Goal: Transaction & Acquisition: Purchase product/service

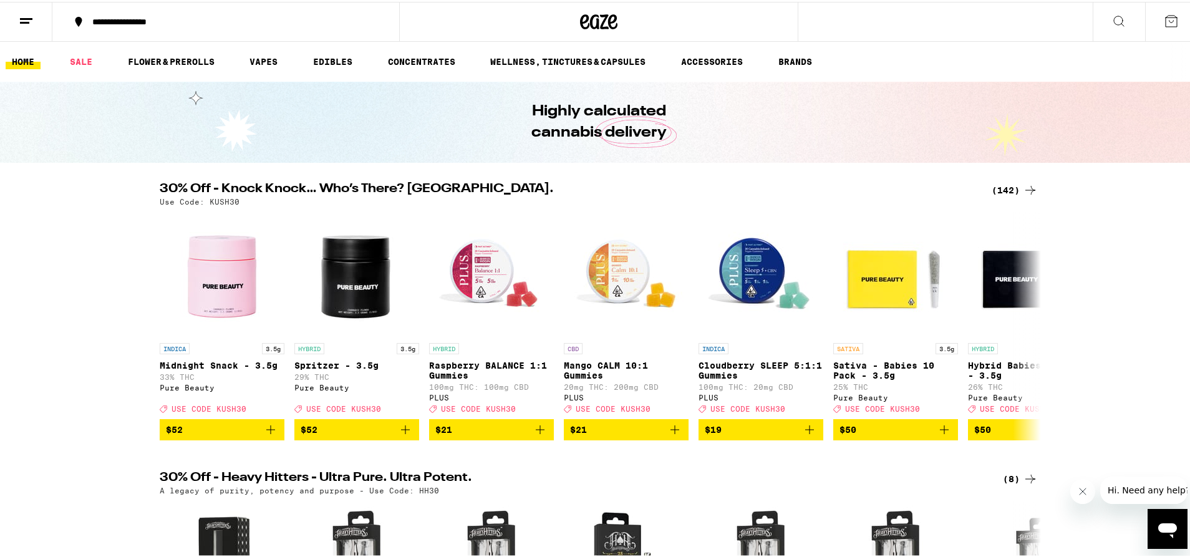
click at [993, 183] on div "(142)" at bounding box center [1015, 188] width 46 height 15
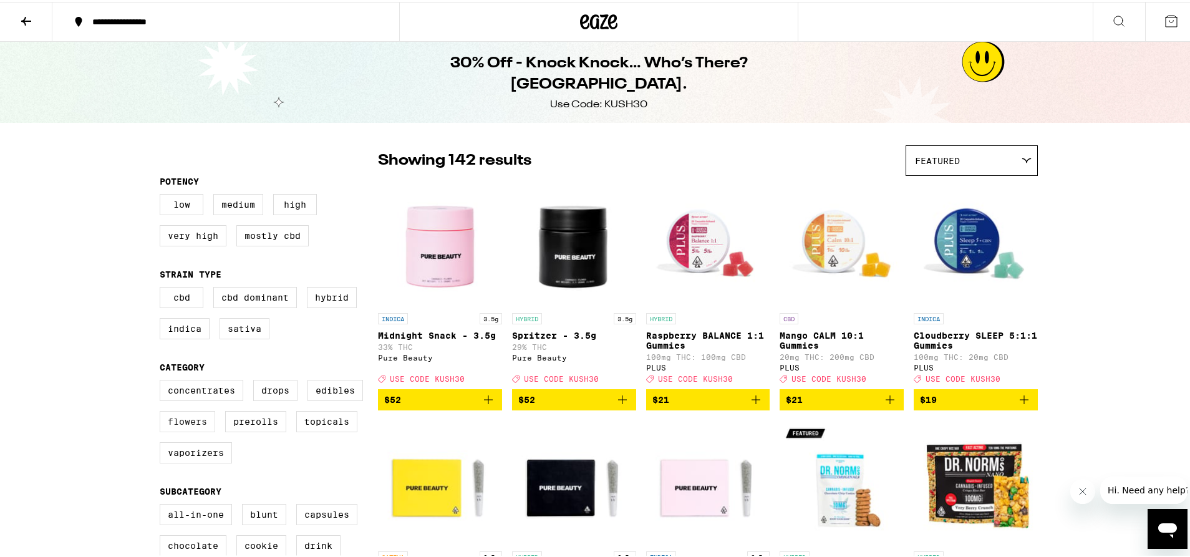
click at [193, 429] on label "Flowers" at bounding box center [188, 419] width 56 height 21
click at [163, 381] on input "Flowers" at bounding box center [162, 380] width 1 height 1
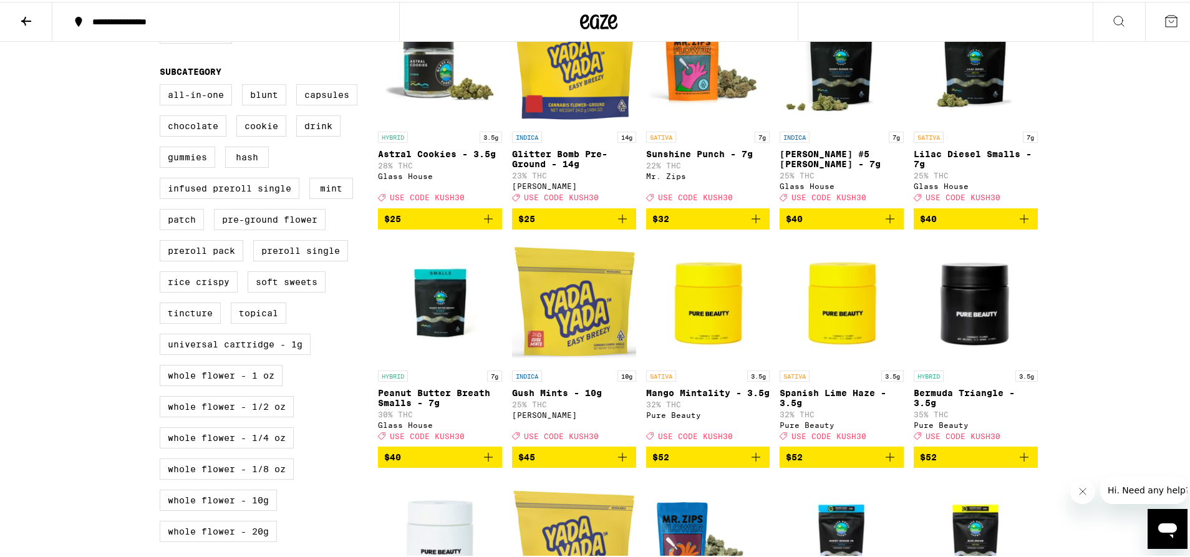
scroll to position [499, 0]
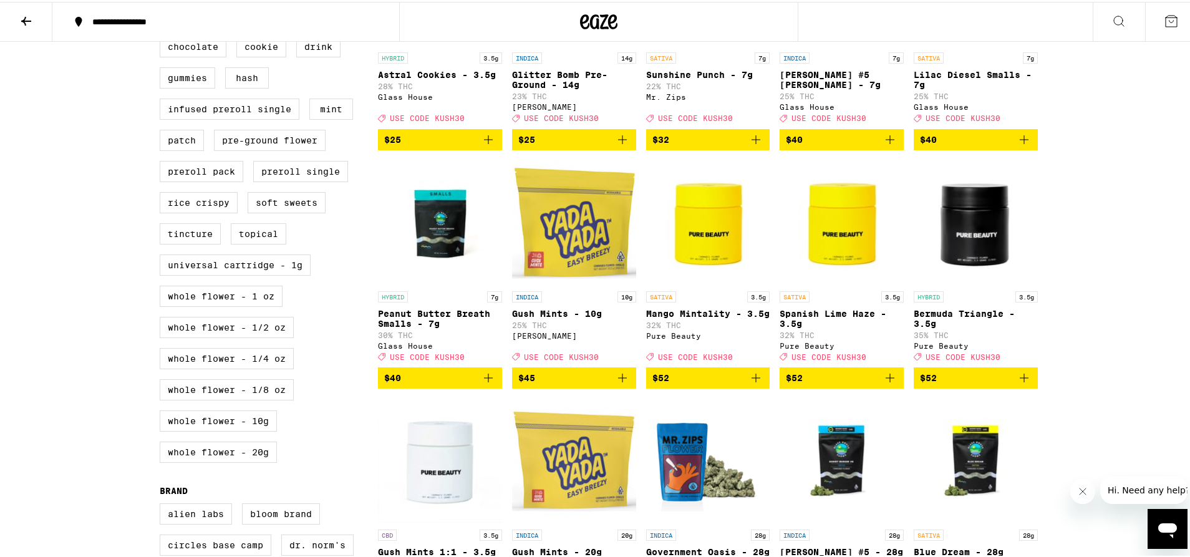
click at [488, 381] on icon "Add to bag" at bounding box center [488, 376] width 9 height 9
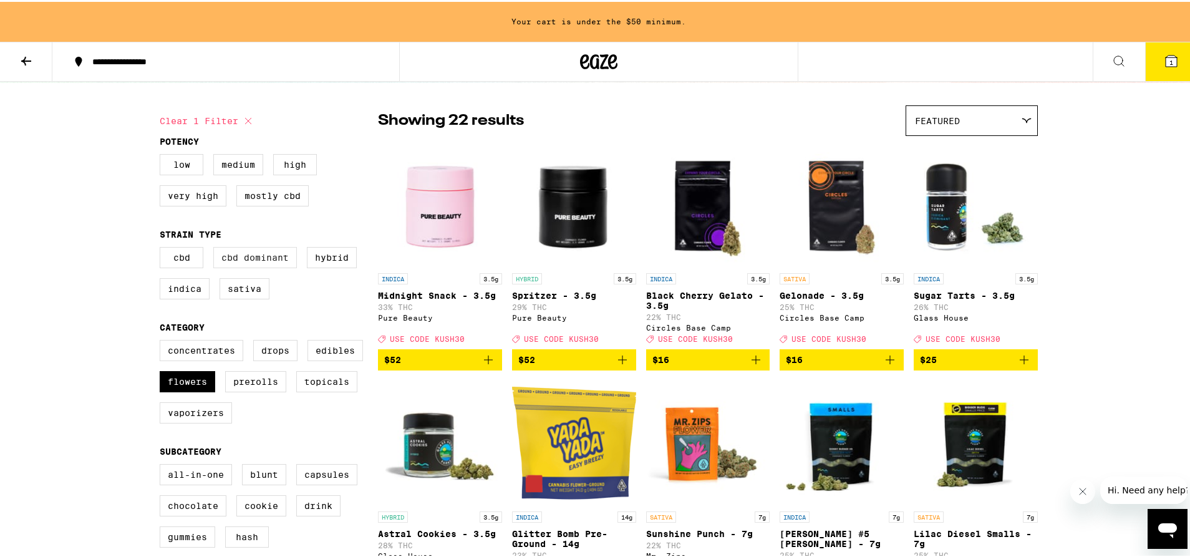
scroll to position [40, 0]
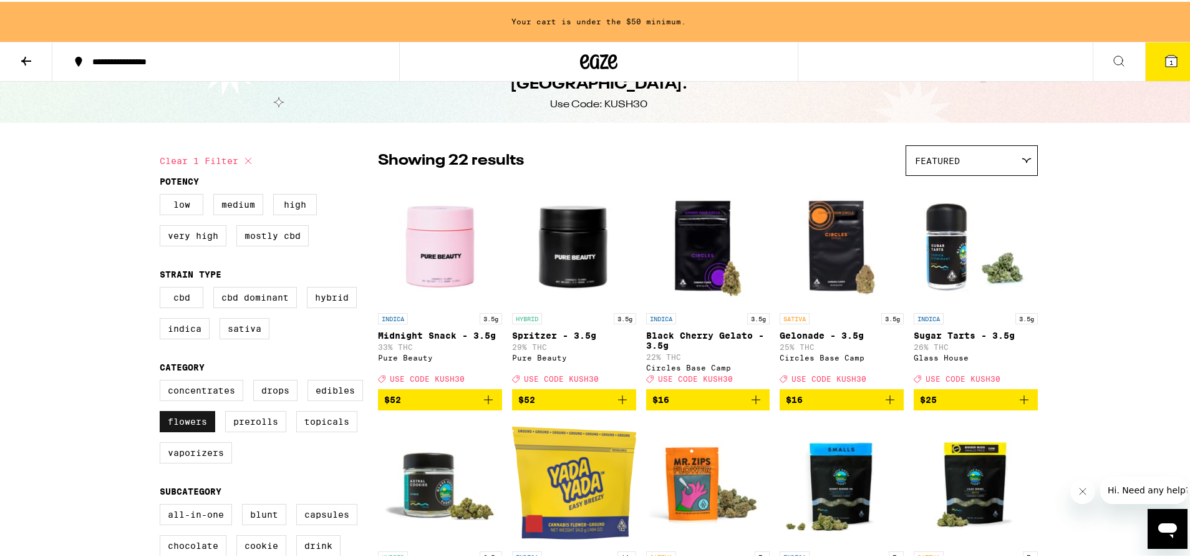
click at [172, 431] on label "Flowers" at bounding box center [188, 419] width 56 height 21
click at [163, 381] on input "Flowers" at bounding box center [162, 380] width 1 height 1
checkbox input "false"
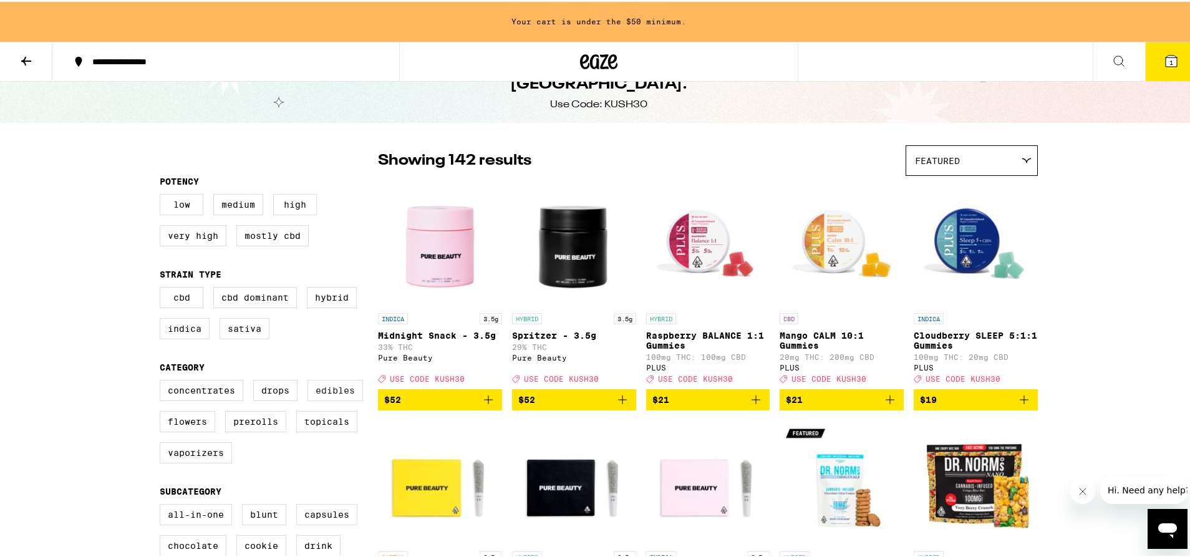
click at [347, 399] on label "Edibles" at bounding box center [336, 388] width 56 height 21
click at [163, 381] on input "Edibles" at bounding box center [162, 380] width 1 height 1
checkbox input "true"
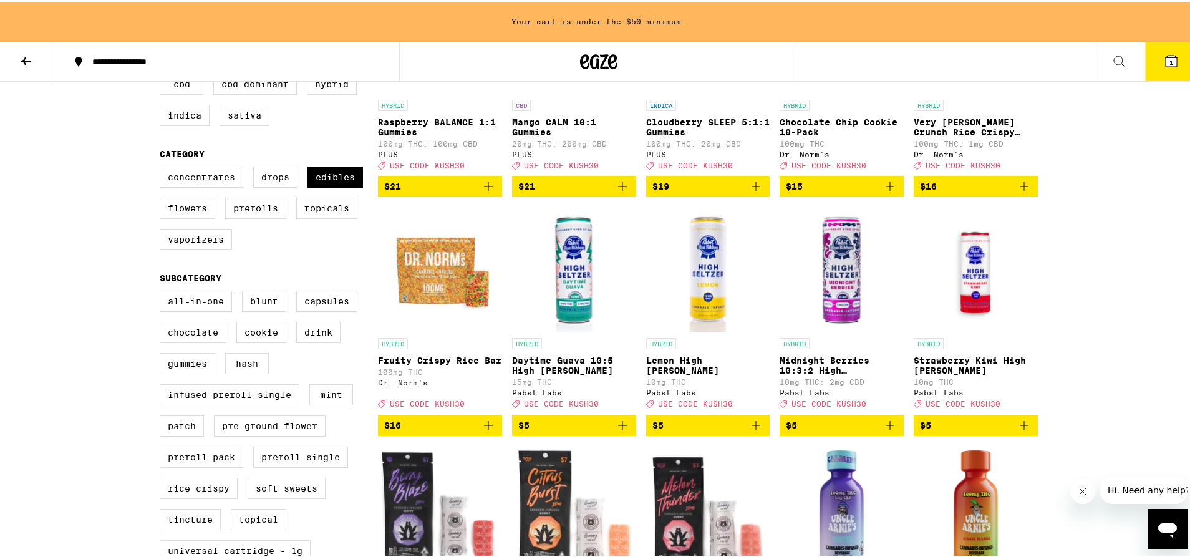
scroll to position [290, 0]
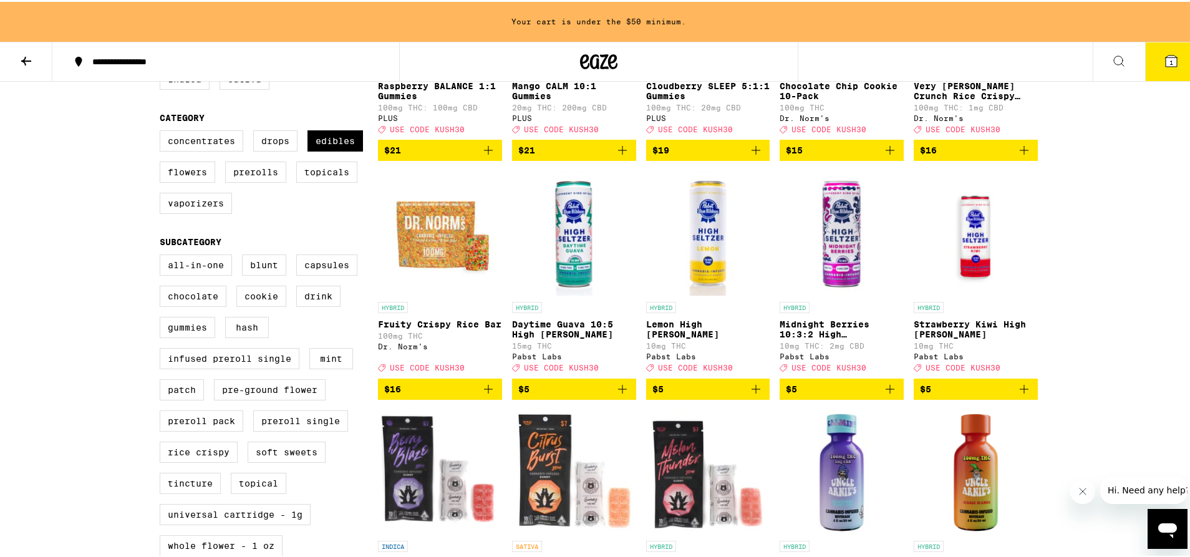
click at [749, 395] on icon "Add to bag" at bounding box center [756, 387] width 15 height 15
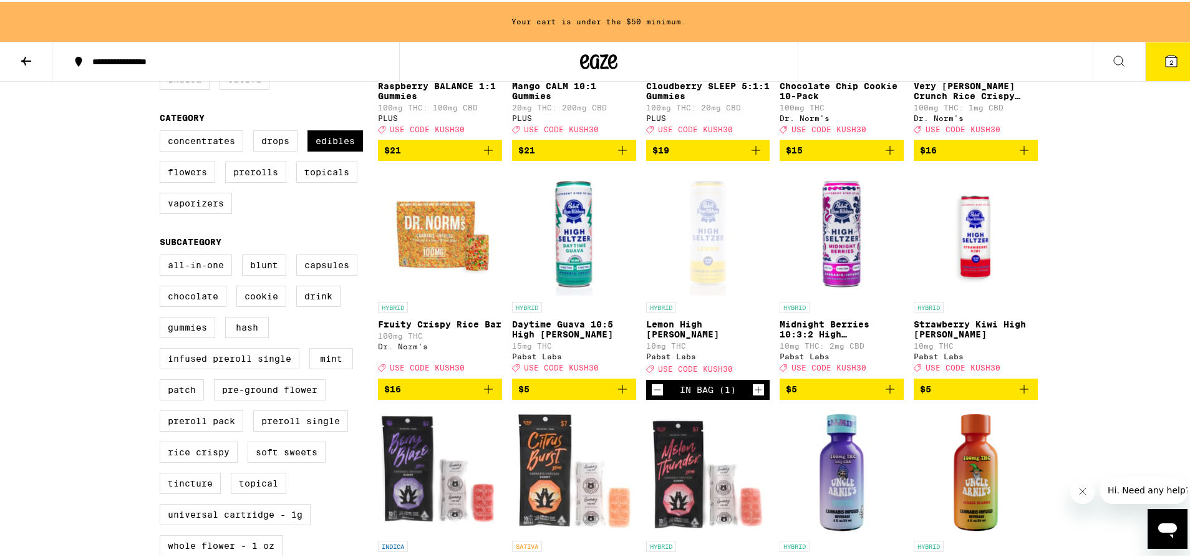
click at [758, 396] on icon "Increment" at bounding box center [758, 388] width 11 height 15
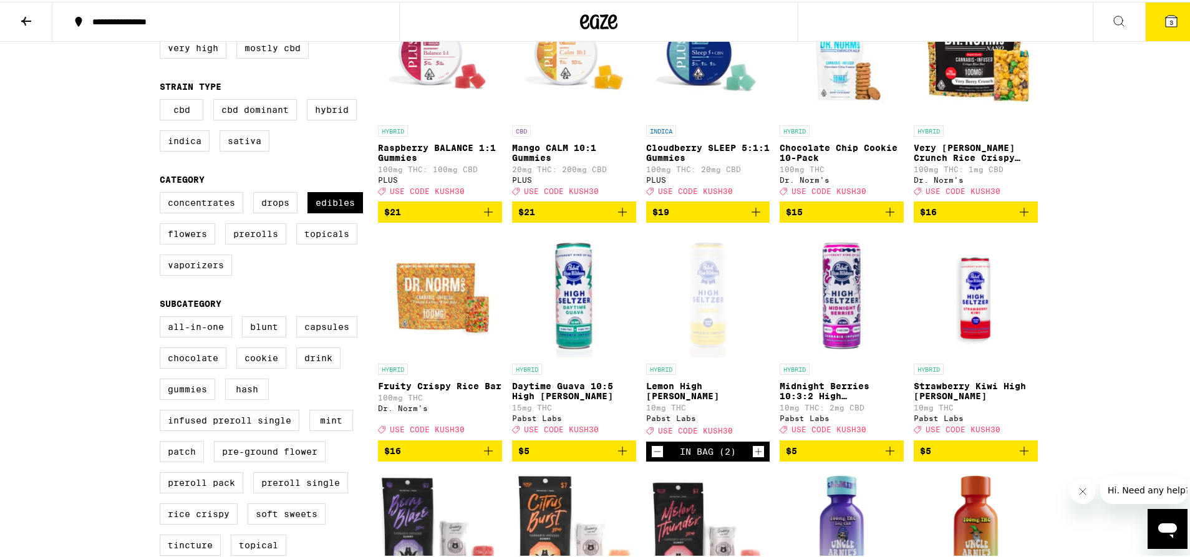
scroll to position [312, 0]
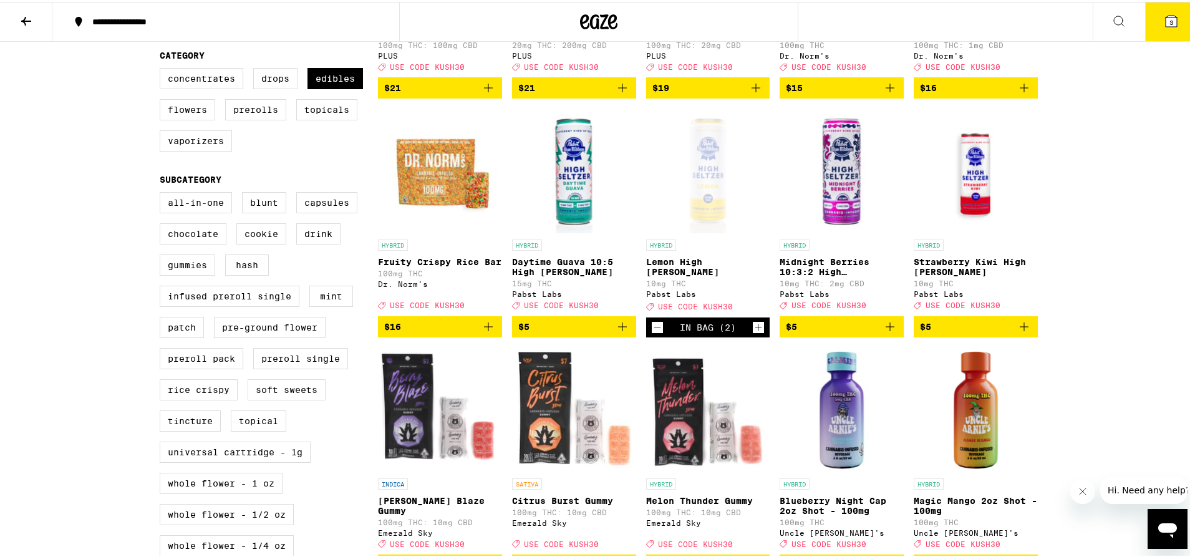
click at [1146, 12] on button "3" at bounding box center [1172, 20] width 52 height 39
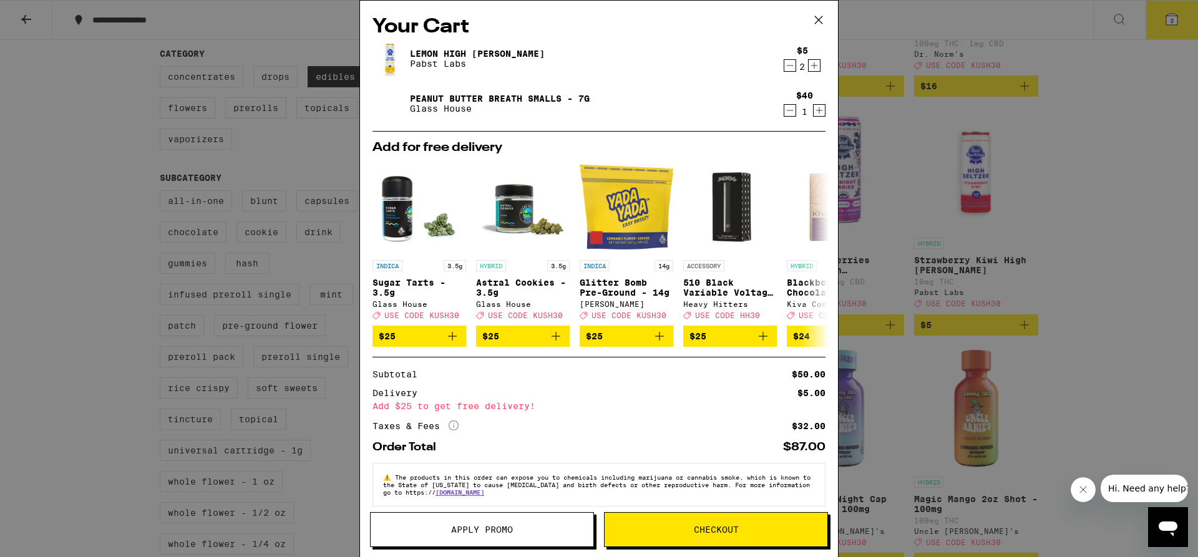
click at [539, 527] on span "Apply Promo" at bounding box center [482, 529] width 223 height 9
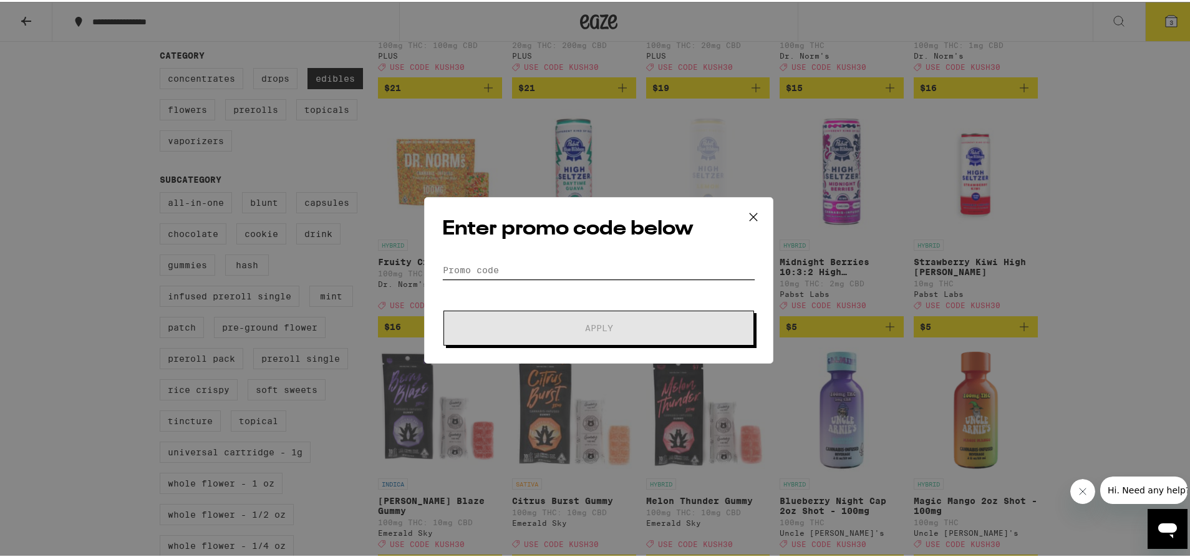
click at [593, 270] on input "Promo Code" at bounding box center [598, 268] width 313 height 19
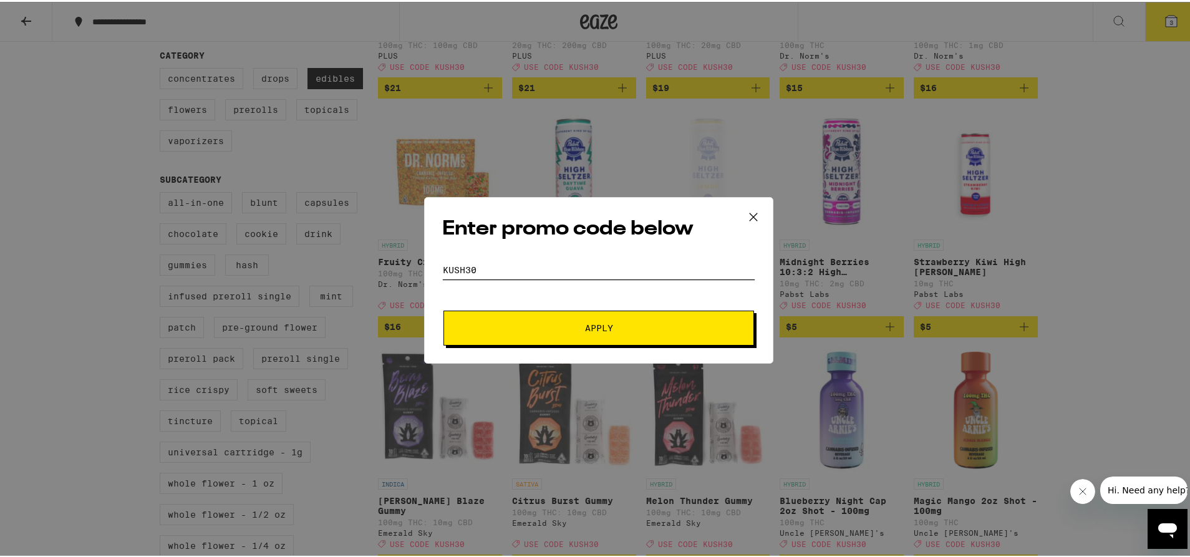
type input "kush30"
click at [444, 309] on button "Apply" at bounding box center [599, 326] width 311 height 35
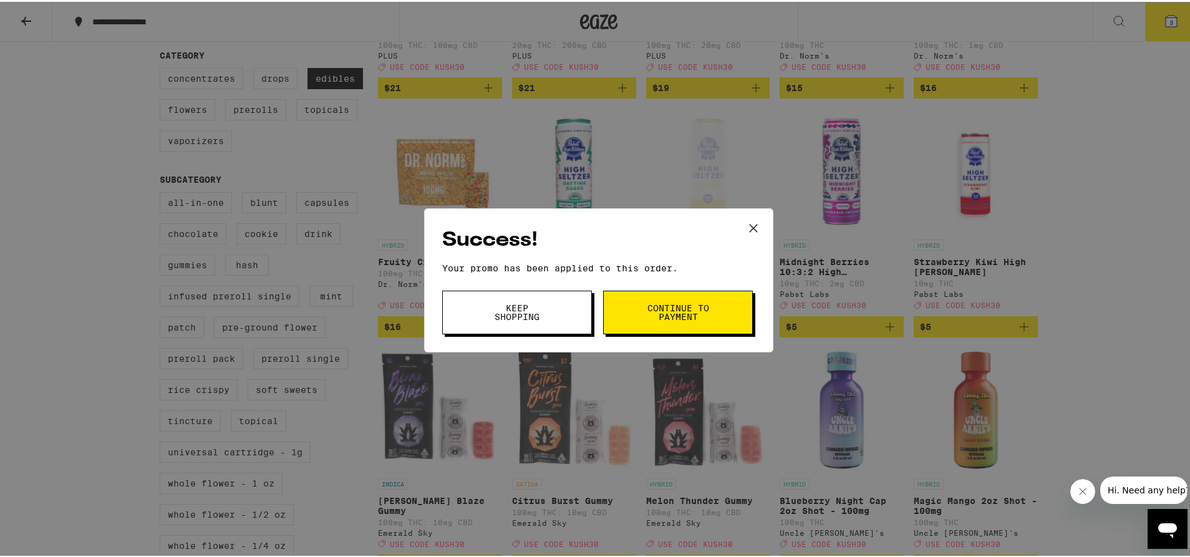
click at [628, 318] on button "Continue to payment" at bounding box center [678, 311] width 150 height 44
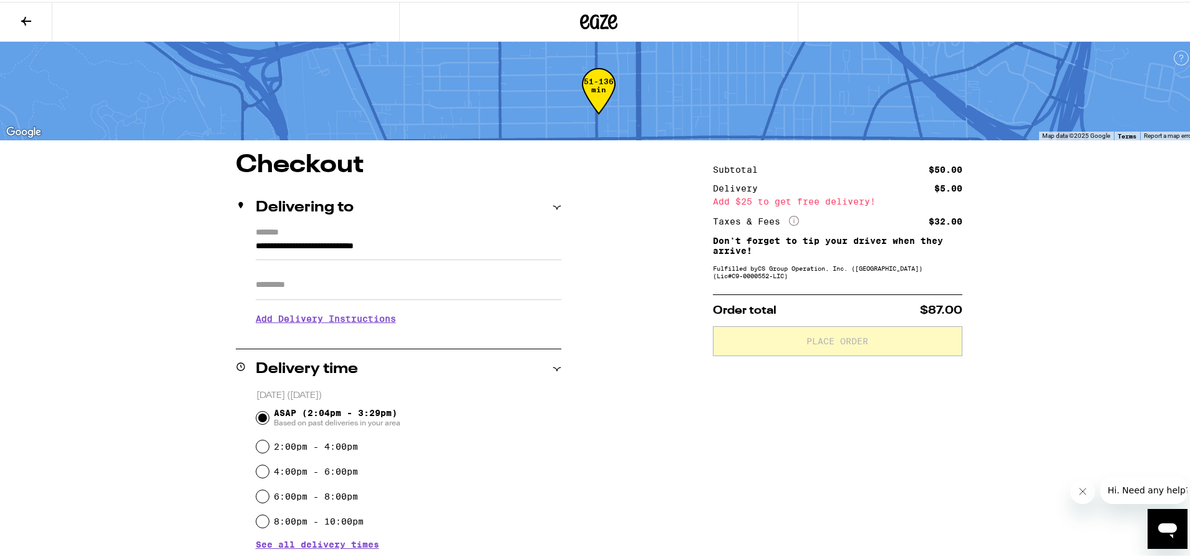
click at [434, 294] on input "Apt/Suite" at bounding box center [409, 283] width 306 height 30
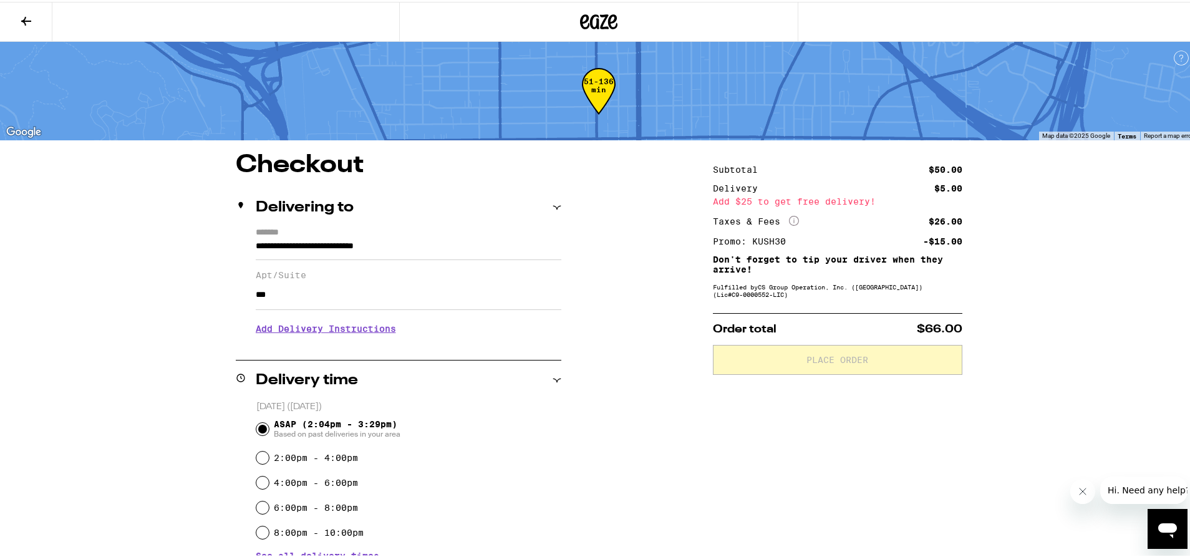
type input "***"
click at [366, 336] on h3 "Add Delivery Instructions" at bounding box center [409, 327] width 306 height 29
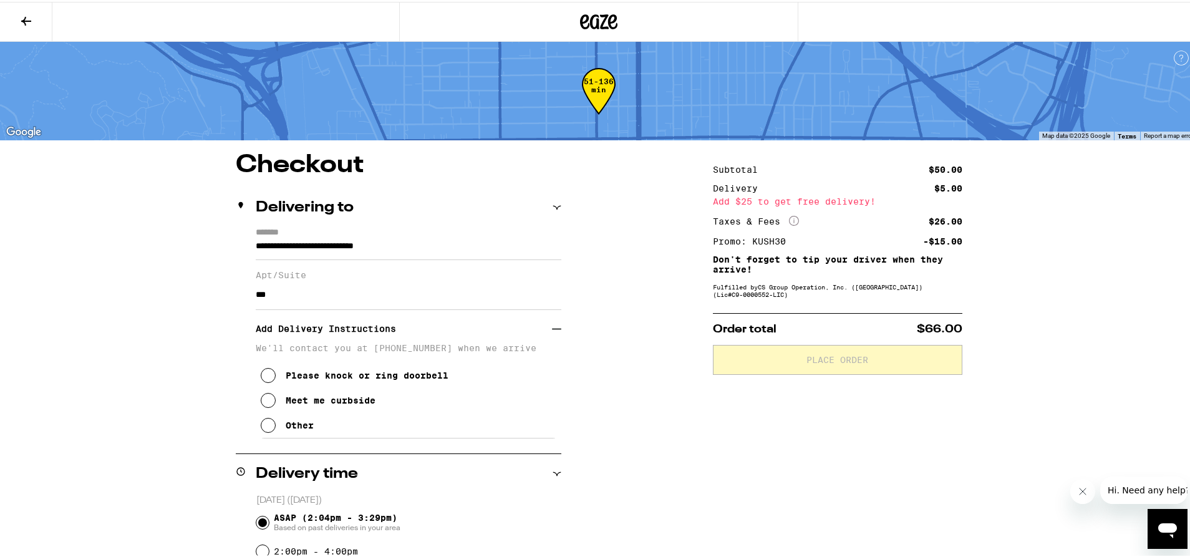
click at [292, 424] on div "Other" at bounding box center [300, 424] width 28 height 10
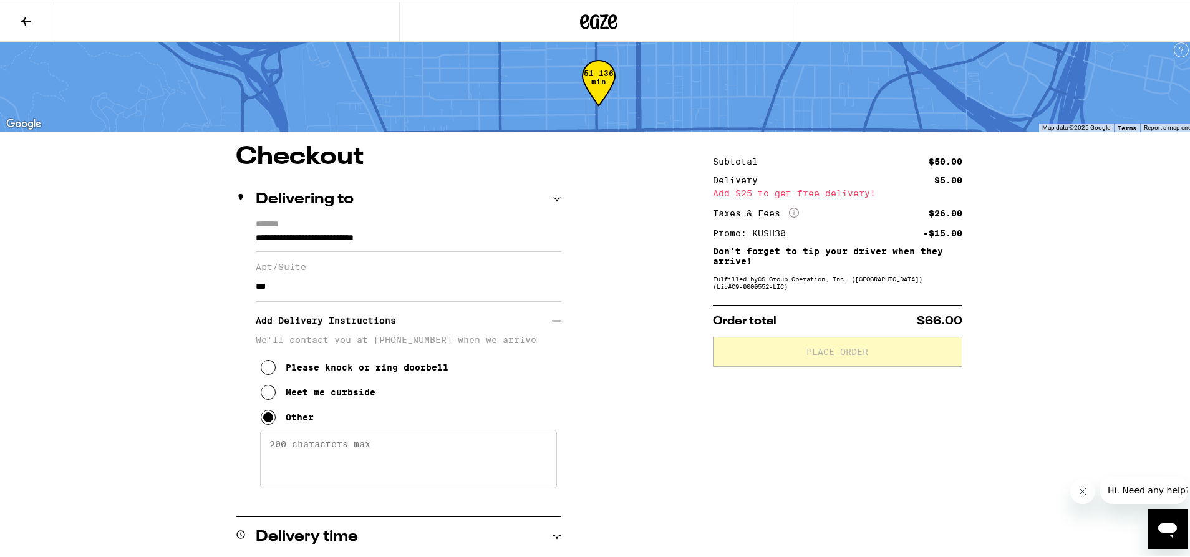
scroll to position [125, 0]
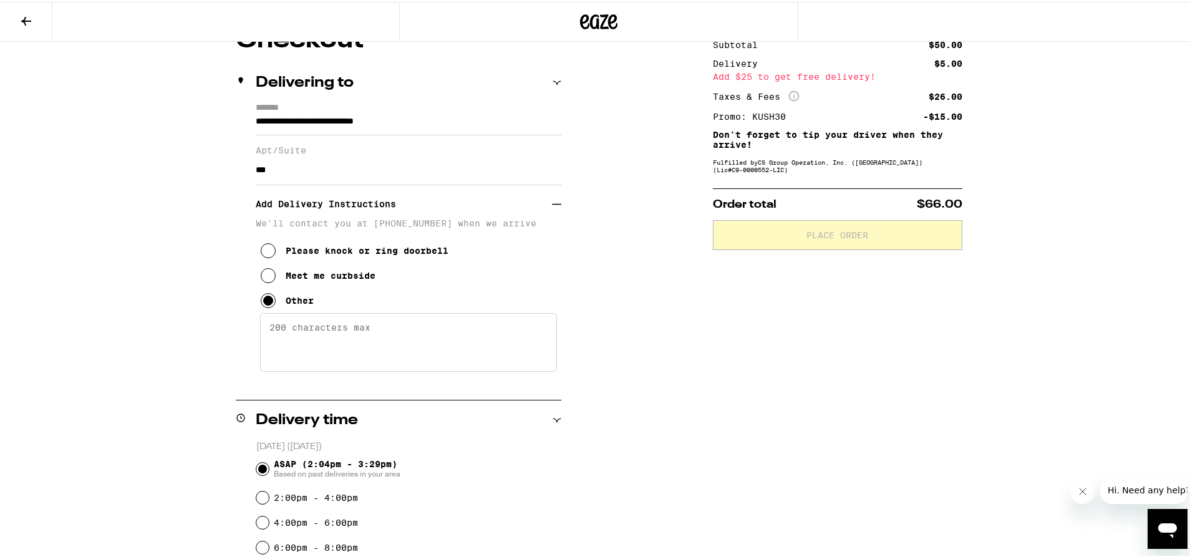
click at [372, 323] on textarea "Enter any other delivery instructions you want driver to know" at bounding box center [408, 340] width 297 height 59
type textarea "call when outside and"
click at [339, 286] on button "Meet me curbside" at bounding box center [318, 273] width 115 height 25
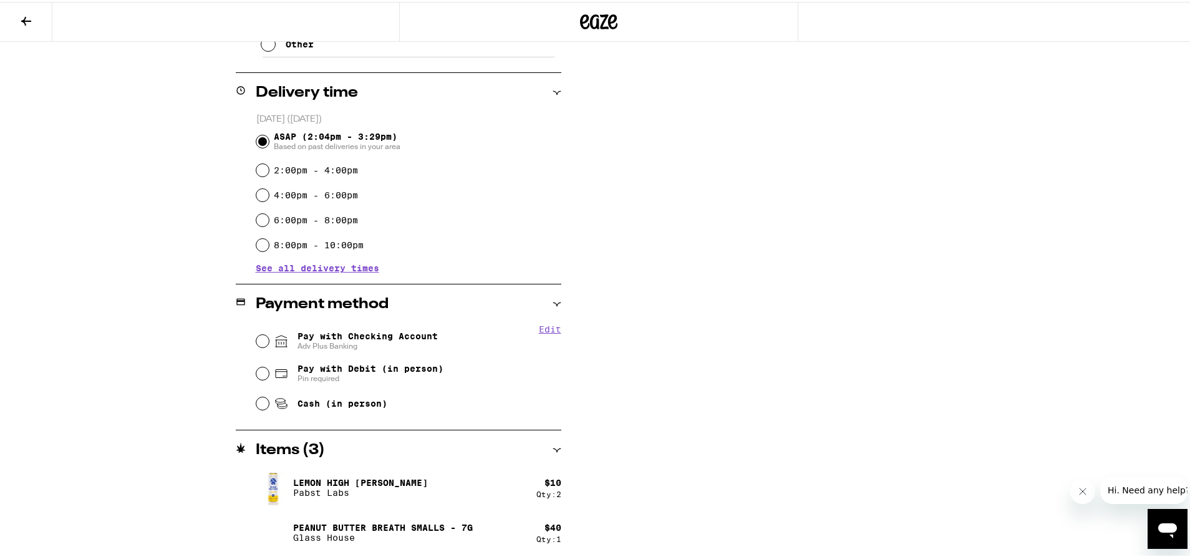
scroll to position [383, 0]
click at [332, 329] on span "Pay with Checking Account Adv Plus Banking" at bounding box center [368, 338] width 140 height 20
click at [269, 331] on input "Pay with Checking Account Adv Plus Banking" at bounding box center [262, 337] width 12 height 12
radio input "true"
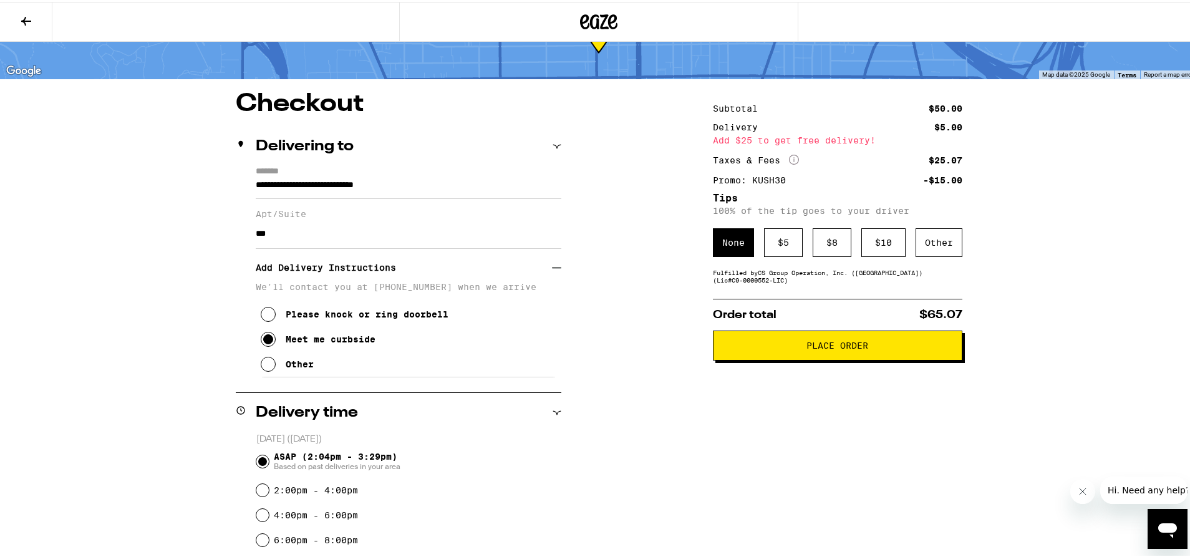
scroll to position [0, 0]
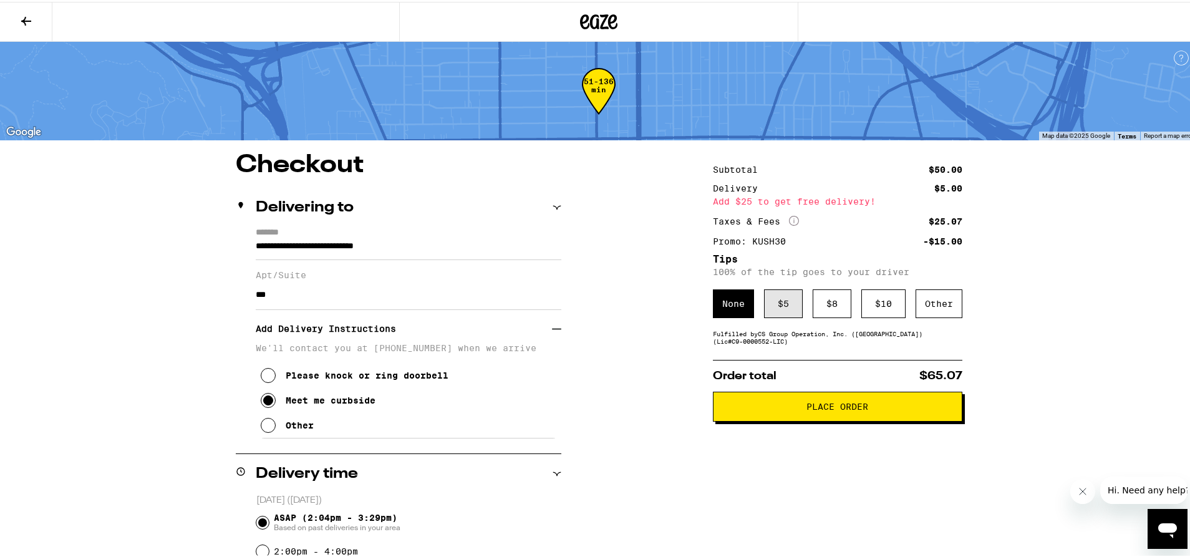
click at [776, 306] on div "$ 5" at bounding box center [783, 302] width 39 height 29
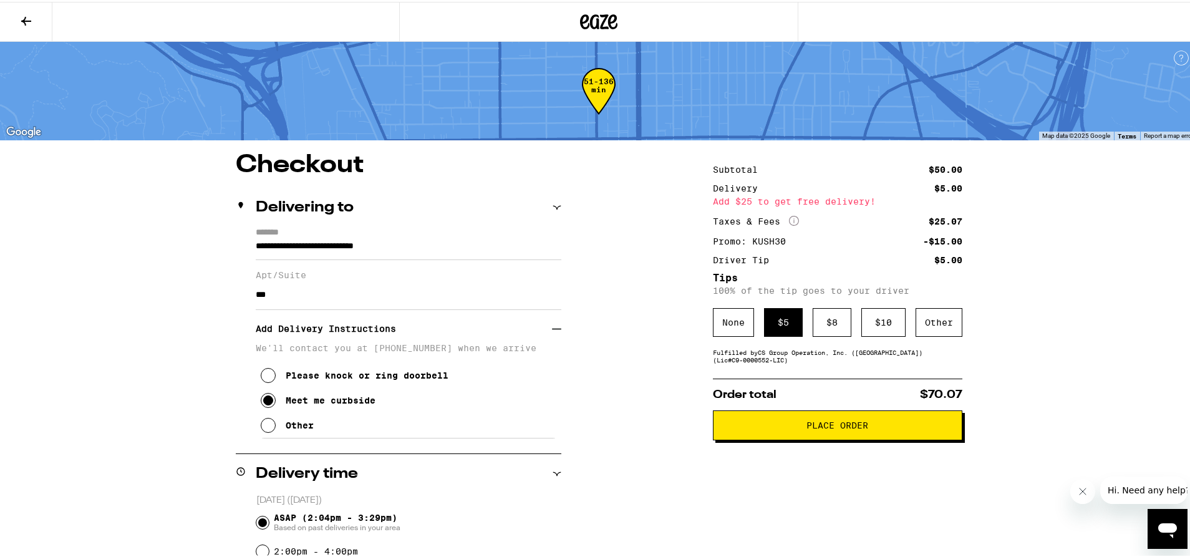
click at [802, 439] on button "Place Order" at bounding box center [838, 424] width 250 height 30
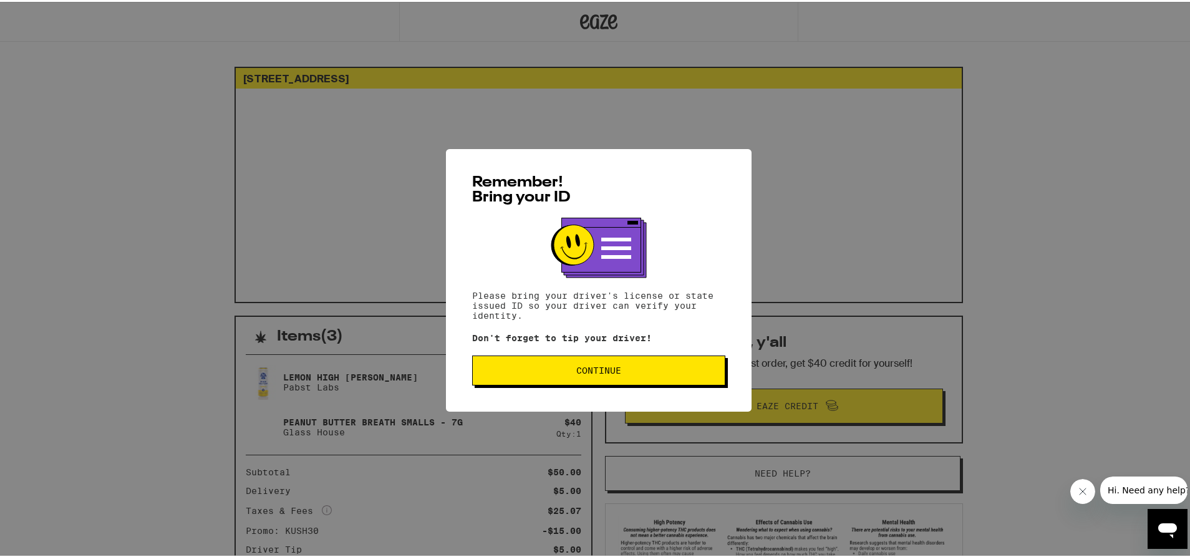
click at [688, 354] on div "Remember! Bring your ID Please bring your driver's license or state issued ID s…" at bounding box center [599, 278] width 306 height 263
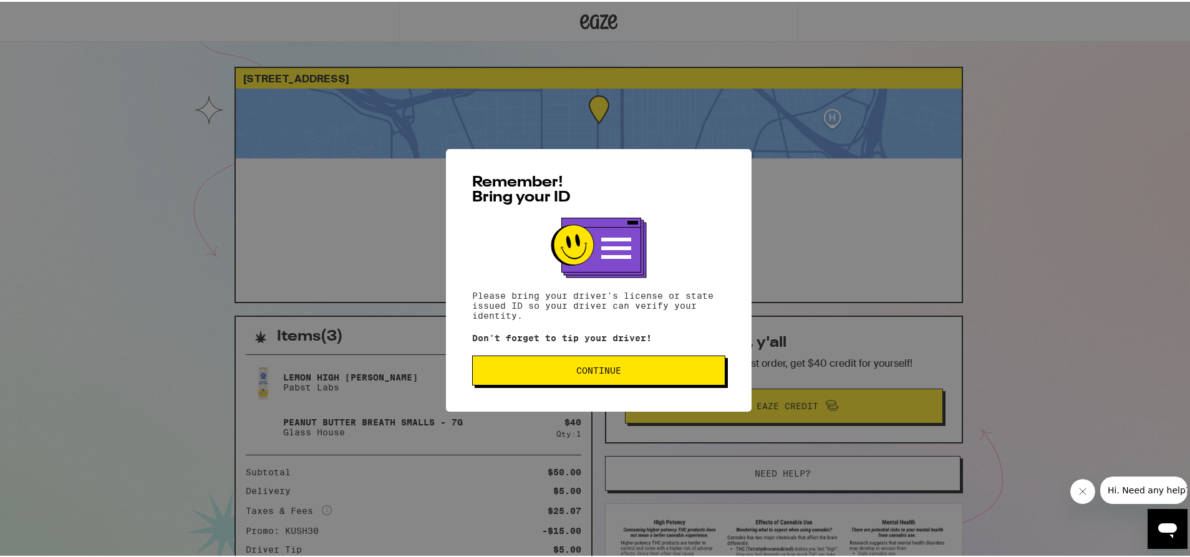
click at [664, 368] on span "Continue" at bounding box center [599, 368] width 232 height 9
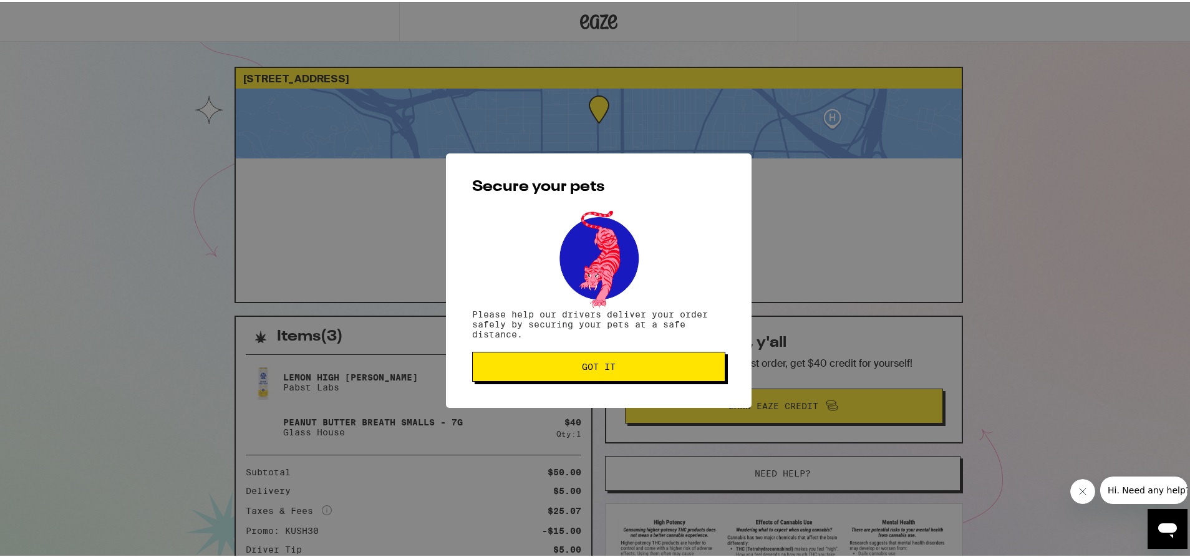
click at [653, 368] on span "Got it" at bounding box center [599, 365] width 232 height 9
